Goal: Communication & Community: Answer question/provide support

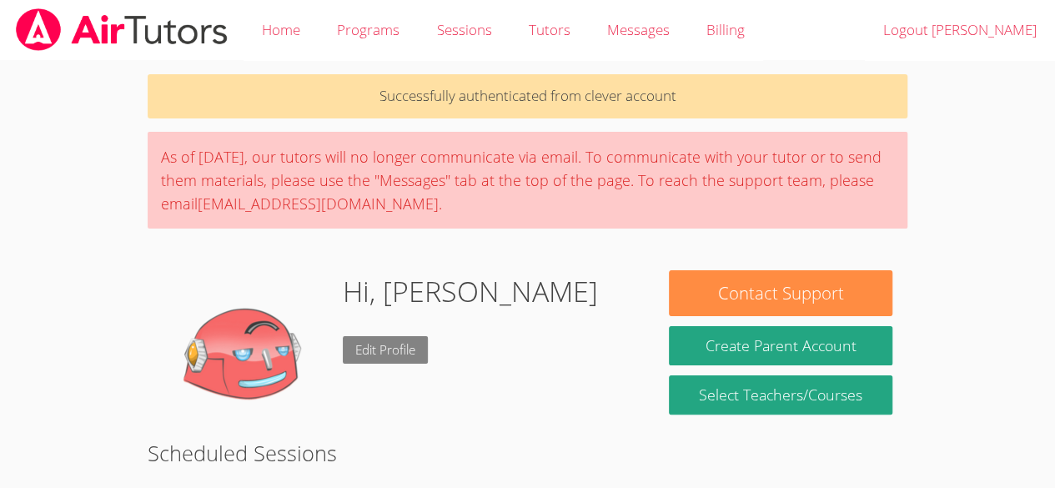
click at [374, 344] on link "Edit Profile" at bounding box center [385, 350] width 85 height 28
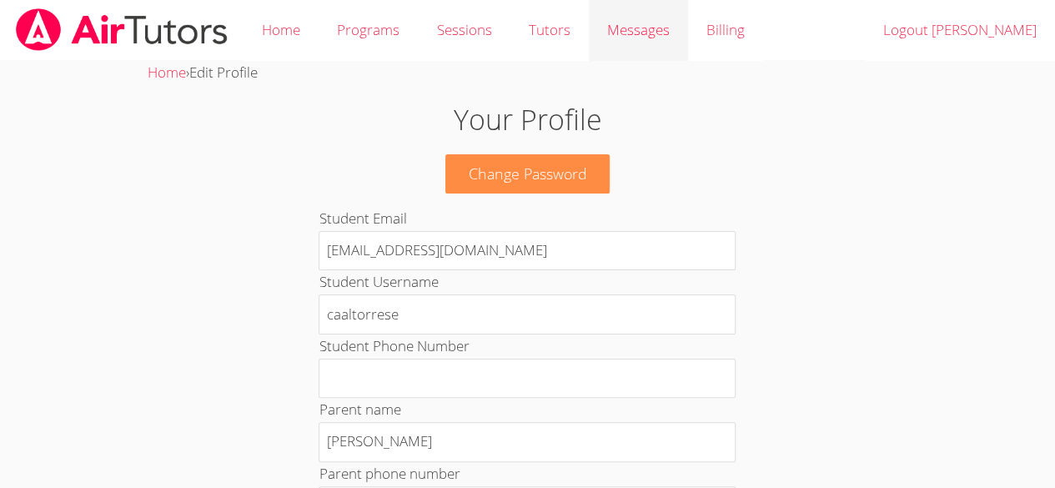
click at [630, 31] on span "Messages" at bounding box center [638, 29] width 63 height 19
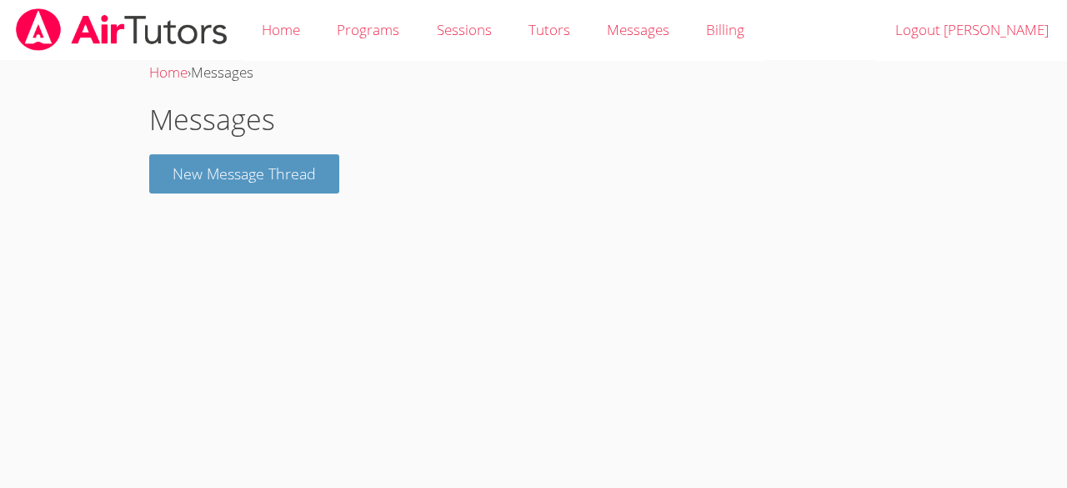
click at [158, 8] on img at bounding box center [121, 29] width 215 height 43
click at [165, 19] on img at bounding box center [121, 29] width 215 height 43
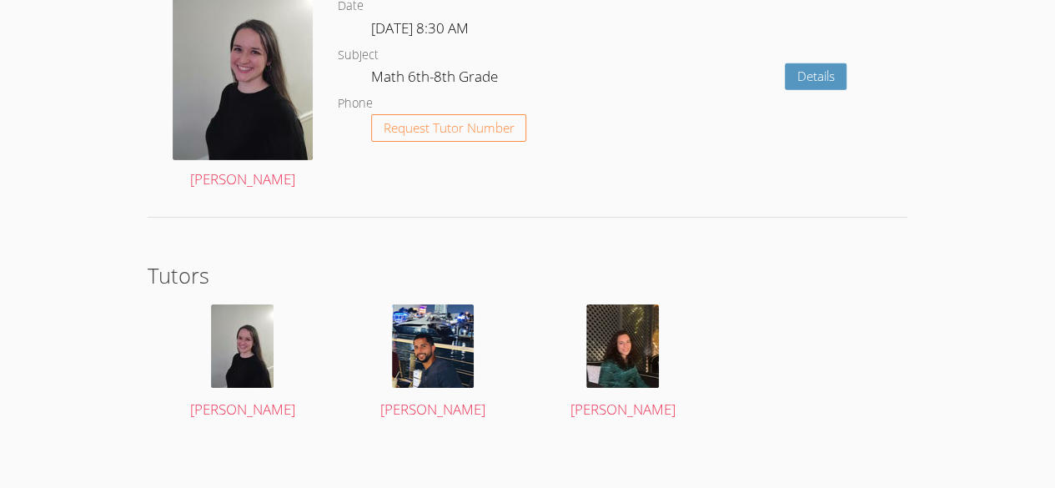
scroll to position [2657, 0]
click at [605, 400] on span "[PERSON_NAME]" at bounding box center [622, 409] width 105 height 19
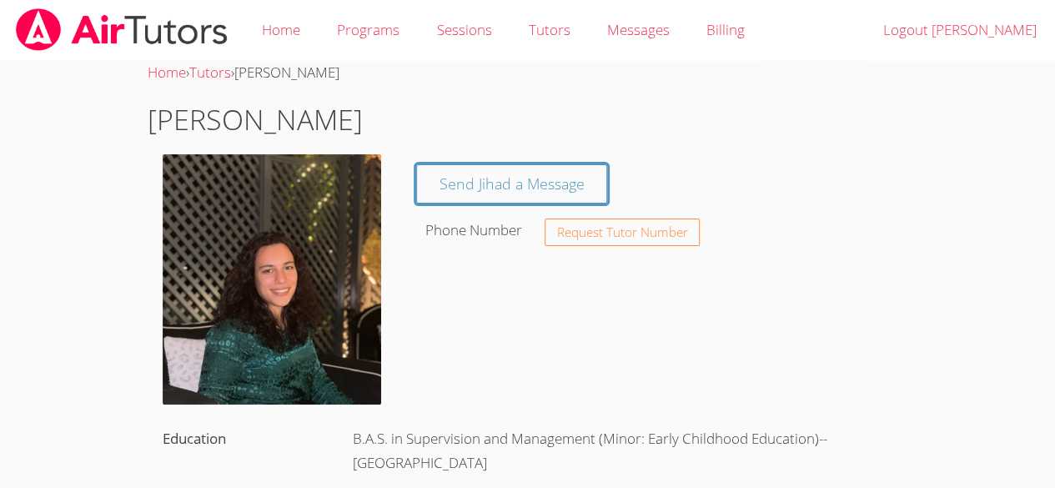
click at [651, 240] on button "Request Tutor Number" at bounding box center [623, 232] width 156 height 28
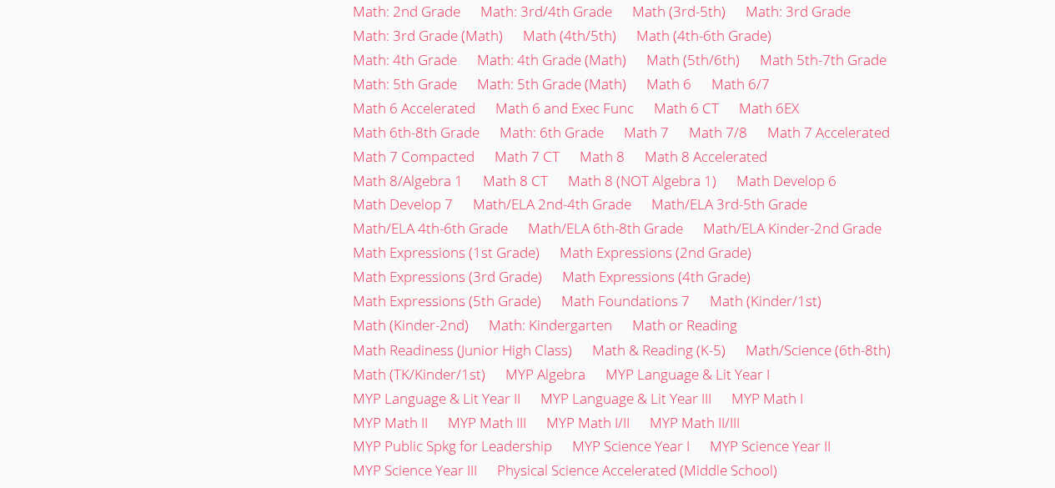
scroll to position [1308, 0]
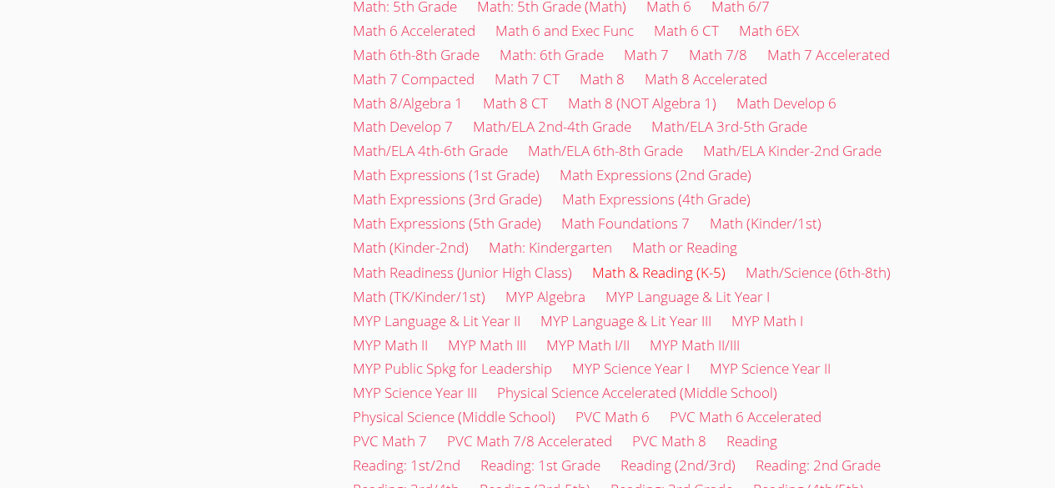
click at [700, 262] on link "Math & Reading (K-5)" at bounding box center [658, 271] width 133 height 19
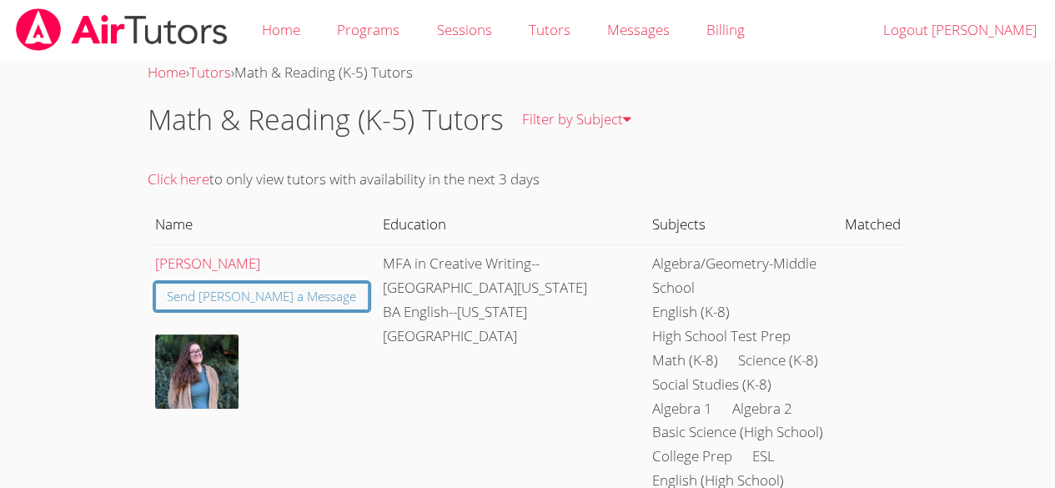
click at [193, 358] on img at bounding box center [196, 371] width 83 height 74
click at [198, 364] on img at bounding box center [196, 371] width 83 height 74
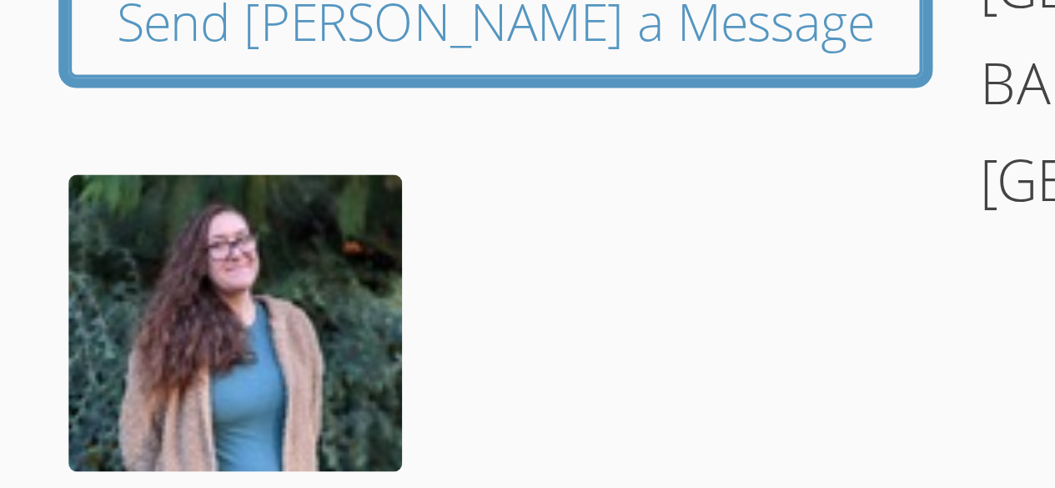
click at [279, 344] on td "[PERSON_NAME] Send [PERSON_NAME] a Message" at bounding box center [262, 480] width 228 height 473
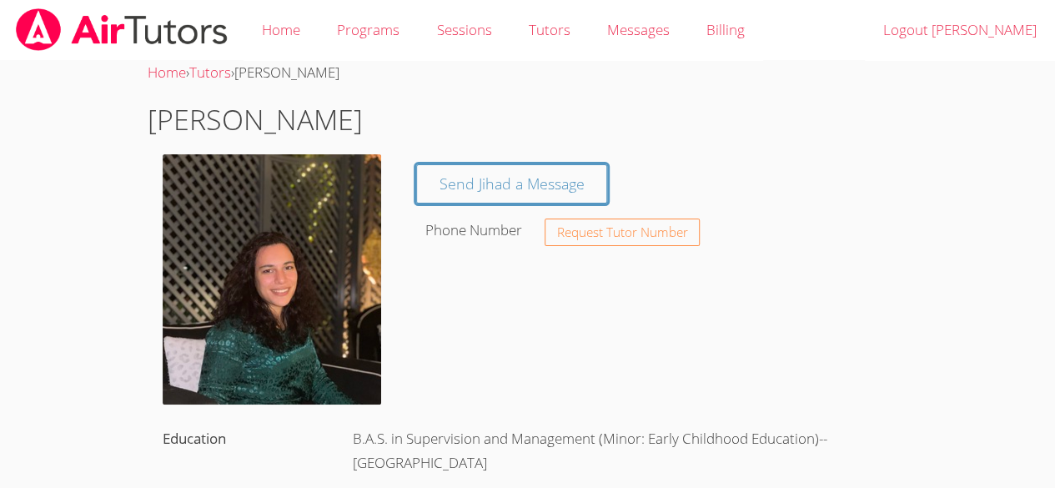
click at [230, 240] on img at bounding box center [272, 279] width 218 height 250
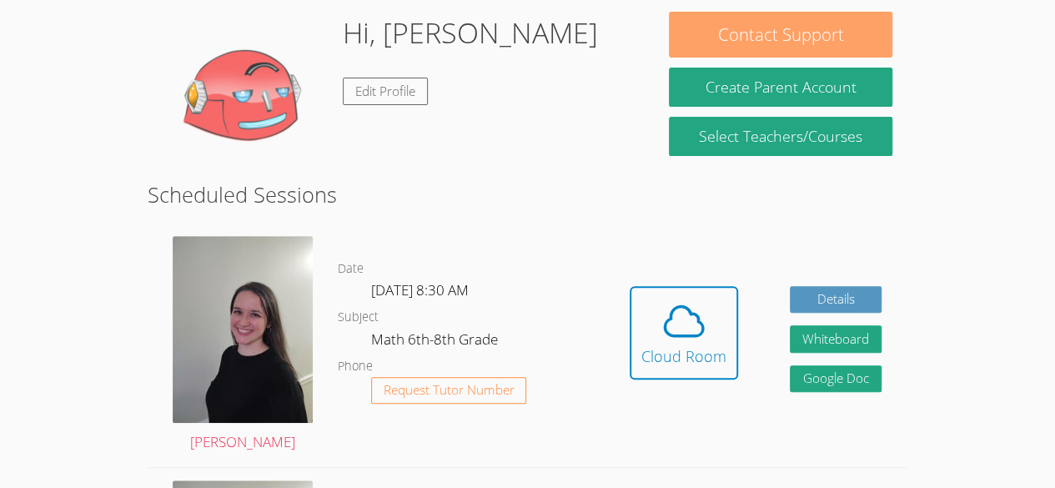
scroll to position [202, 0]
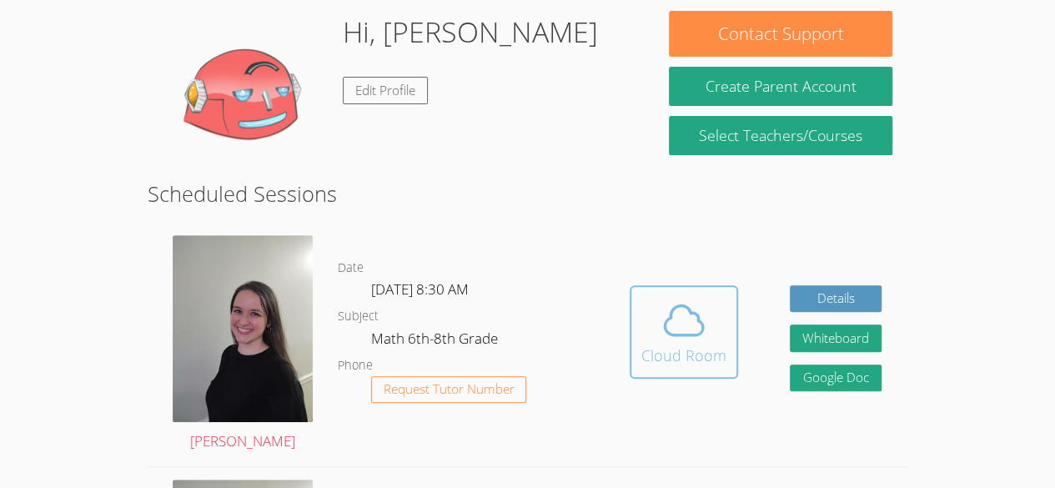
click at [688, 306] on icon at bounding box center [683, 320] width 47 height 47
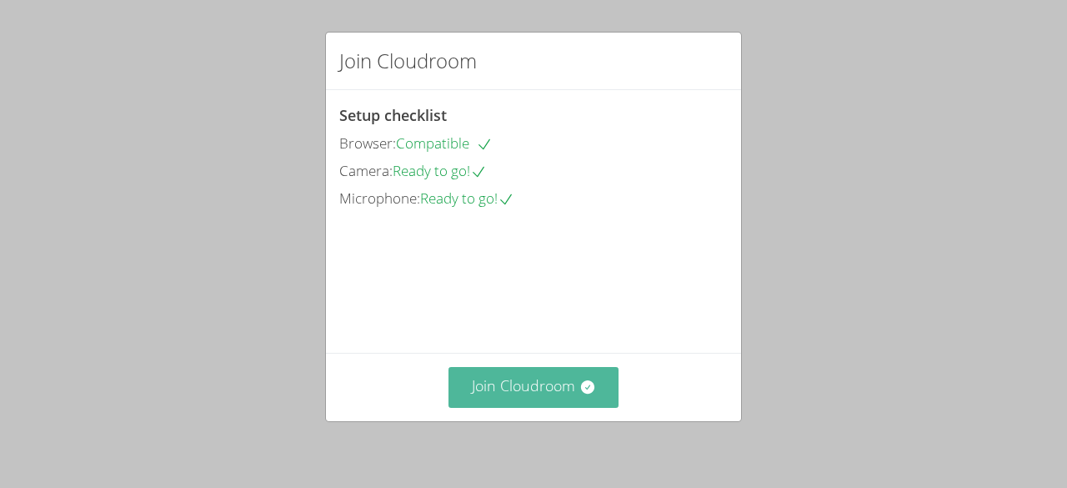
click at [512, 394] on button "Join Cloudroom" at bounding box center [534, 387] width 171 height 41
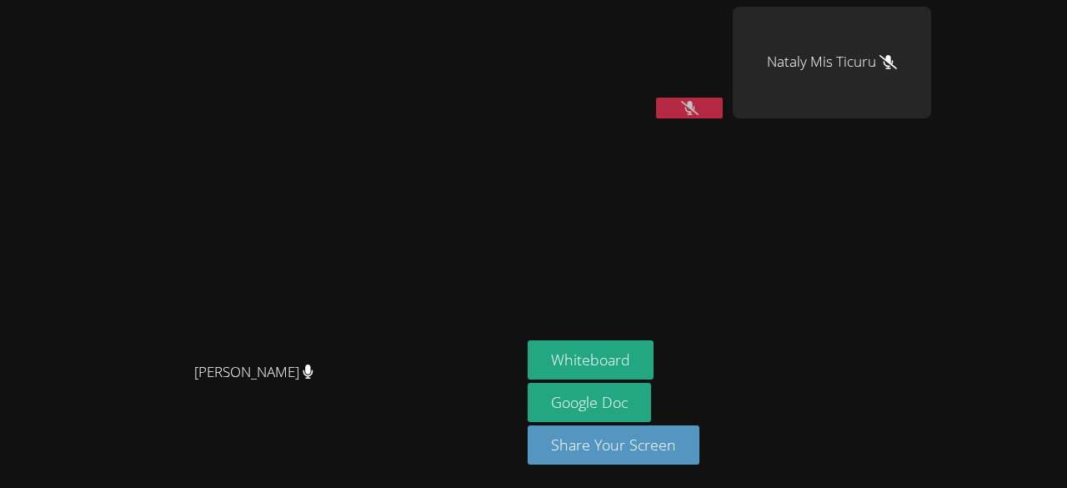
click at [723, 116] on button at bounding box center [689, 108] width 67 height 21
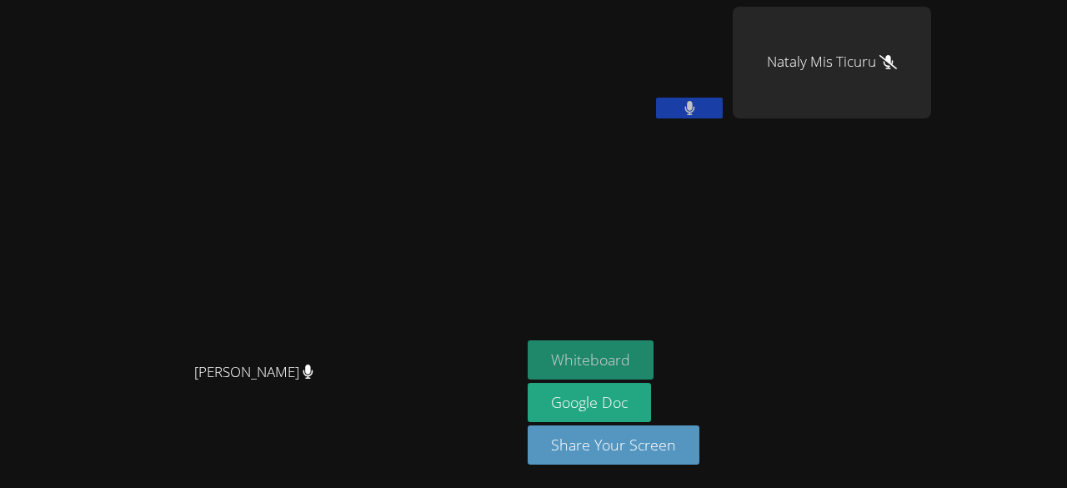
click at [654, 351] on button "Whiteboard" at bounding box center [591, 359] width 126 height 39
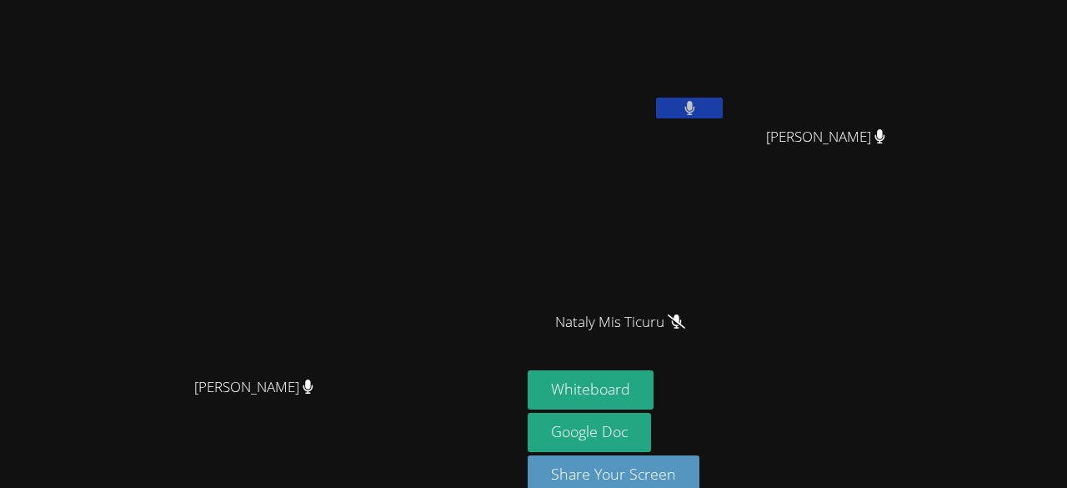
click at [685, 318] on icon at bounding box center [677, 321] width 18 height 14
click at [386, 198] on video at bounding box center [261, 226] width 250 height 286
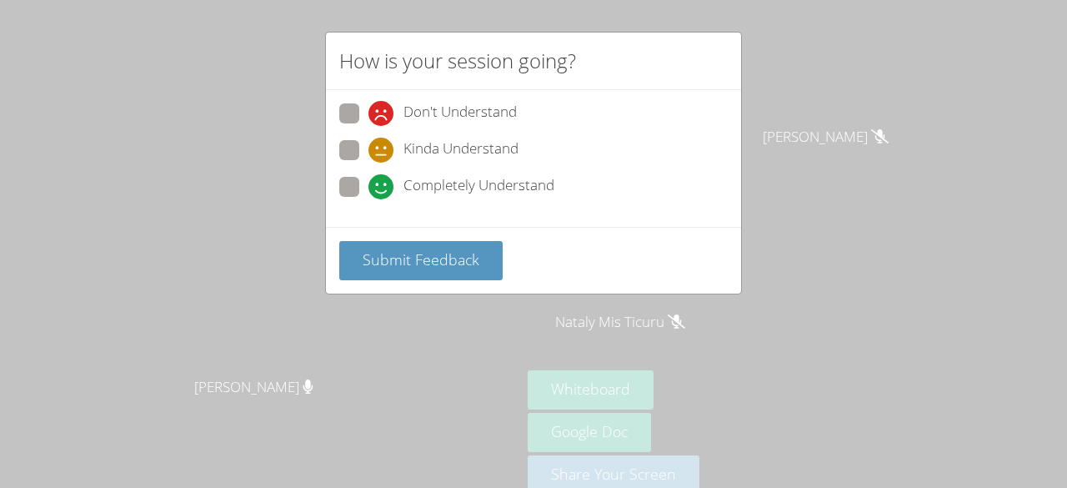
click at [444, 154] on span "Kinda Understand" at bounding box center [461, 150] width 115 height 25
click at [383, 154] on input "Kinda Understand" at bounding box center [376, 147] width 14 height 14
radio input "true"
click at [463, 155] on span "Kinda Understand" at bounding box center [461, 150] width 115 height 25
click at [383, 154] on input "Kinda Understand" at bounding box center [376, 147] width 14 height 14
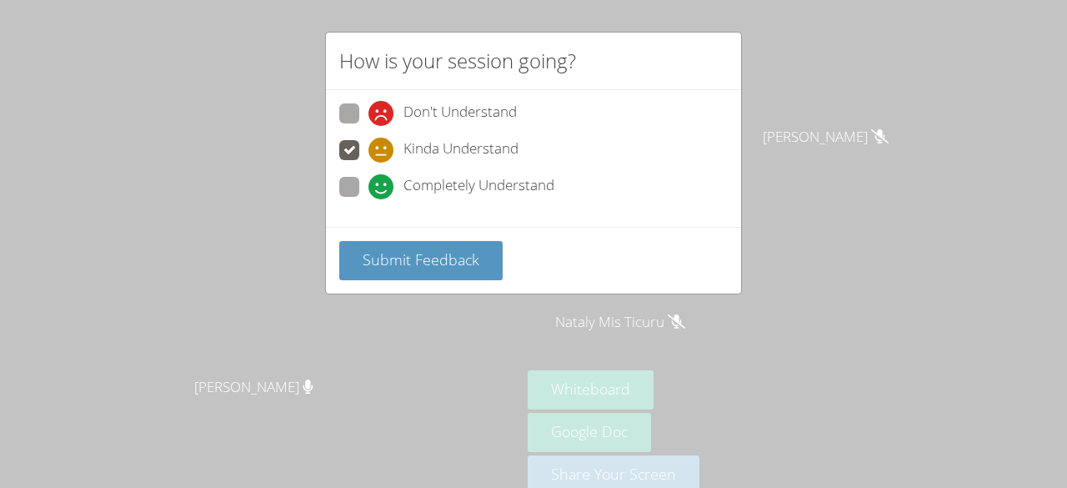
click at [469, 186] on span "Completely Understand" at bounding box center [479, 186] width 151 height 25
click at [383, 186] on input "Completely Understand" at bounding box center [376, 184] width 14 height 14
radio input "true"
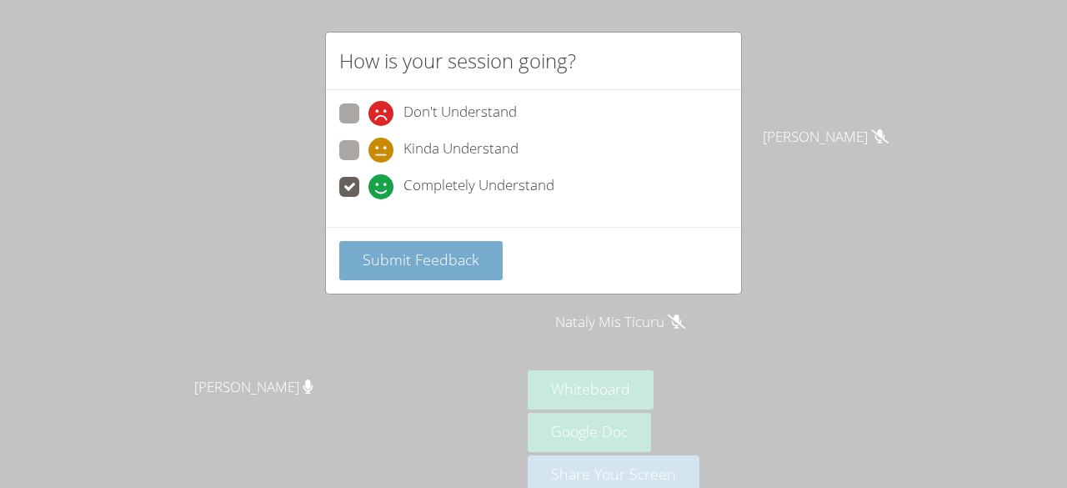
click at [434, 268] on button "Submit Feedback" at bounding box center [420, 260] width 163 height 39
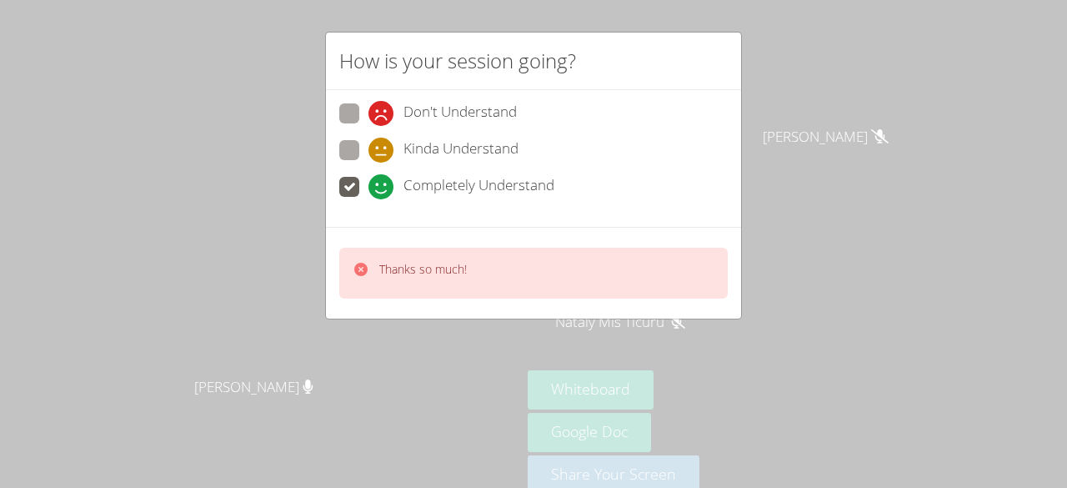
click at [853, 98] on div "How is your session going? Don't Understand Kinda Understand Completely Underst…" at bounding box center [533, 244] width 1067 height 488
